Goal: Task Accomplishment & Management: Manage account settings

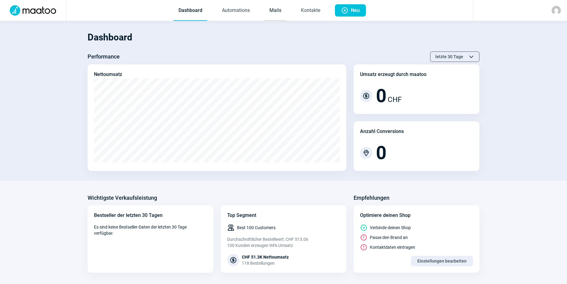
click at [271, 8] on link "Mails" at bounding box center [275, 11] width 22 height 20
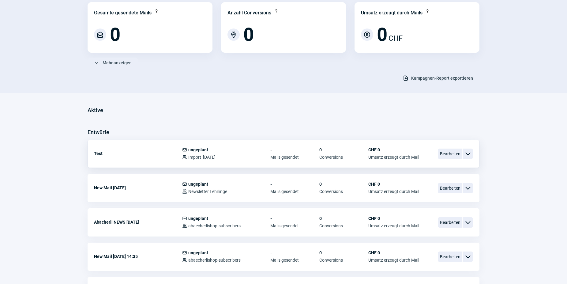
scroll to position [94, 0]
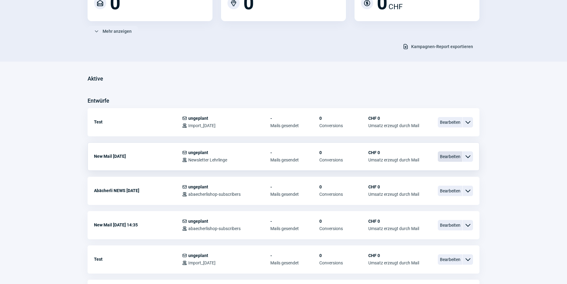
click at [443, 156] on span "Bearbeiten" at bounding box center [450, 156] width 24 height 10
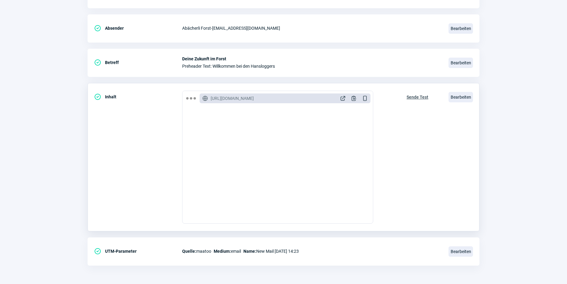
scroll to position [794, 0]
click at [411, 161] on div "Sende Test" at bounding box center [417, 157] width 35 height 133
click at [514, 138] on section "Mail Einstellungen CheckCircle icon Empfänger Users icon Audience: Abaecherlish…" at bounding box center [283, 120] width 567 height 328
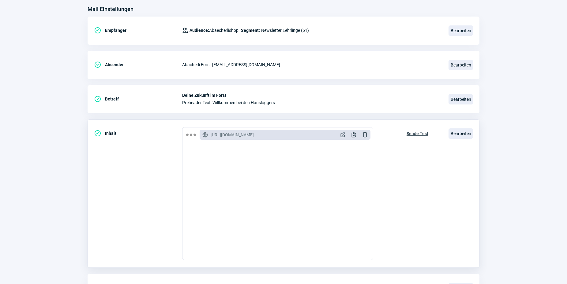
scroll to position [0, 0]
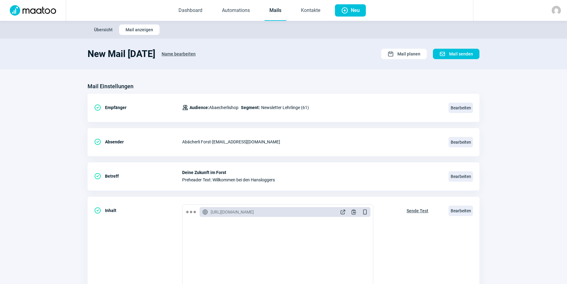
click at [285, 9] on link "Mails" at bounding box center [275, 11] width 22 height 20
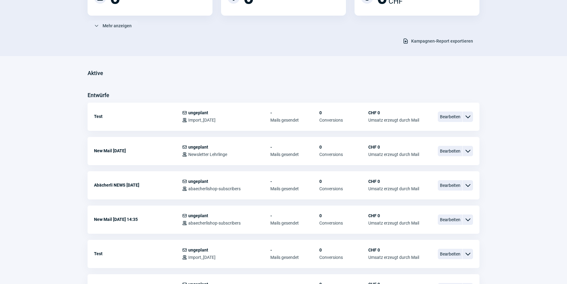
scroll to position [125, 0]
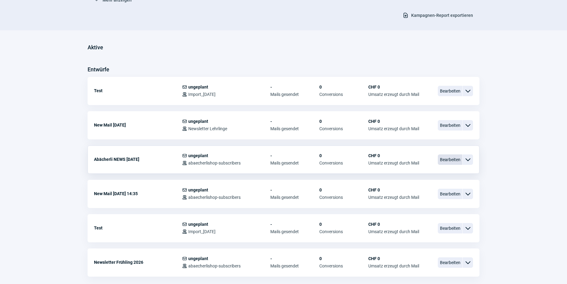
click at [444, 159] on span "Bearbeiten" at bounding box center [450, 159] width 24 height 10
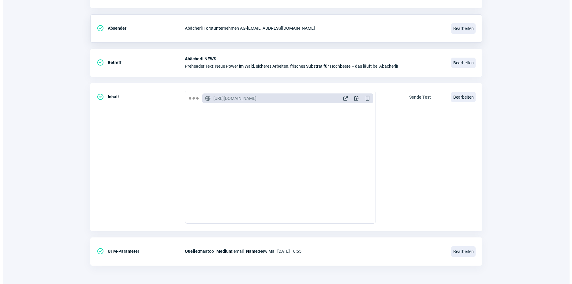
scroll to position [156, 0]
click at [452, 99] on span "Bearbeiten" at bounding box center [460, 97] width 24 height 10
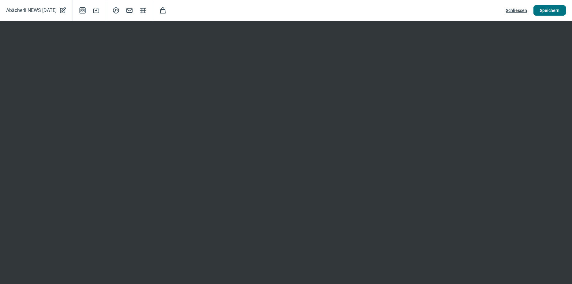
click at [548, 11] on span "Speichern" at bounding box center [550, 11] width 20 height 10
click at [554, 9] on span "Speichern" at bounding box center [550, 11] width 20 height 10
